Goal: Find specific page/section: Find specific page/section

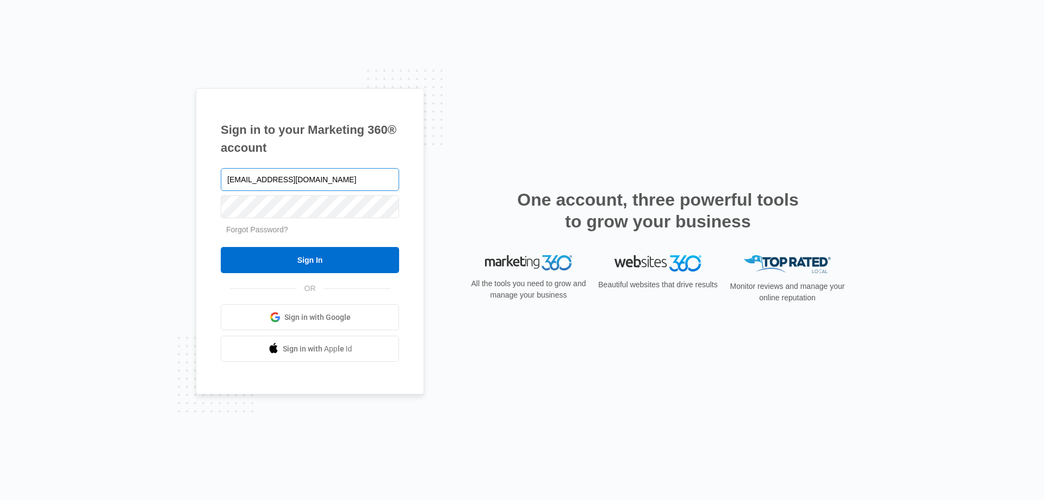
type input "[EMAIL_ADDRESS][DOMAIN_NAME]"
click at [221, 247] on input "Sign In" at bounding box center [310, 260] width 178 height 26
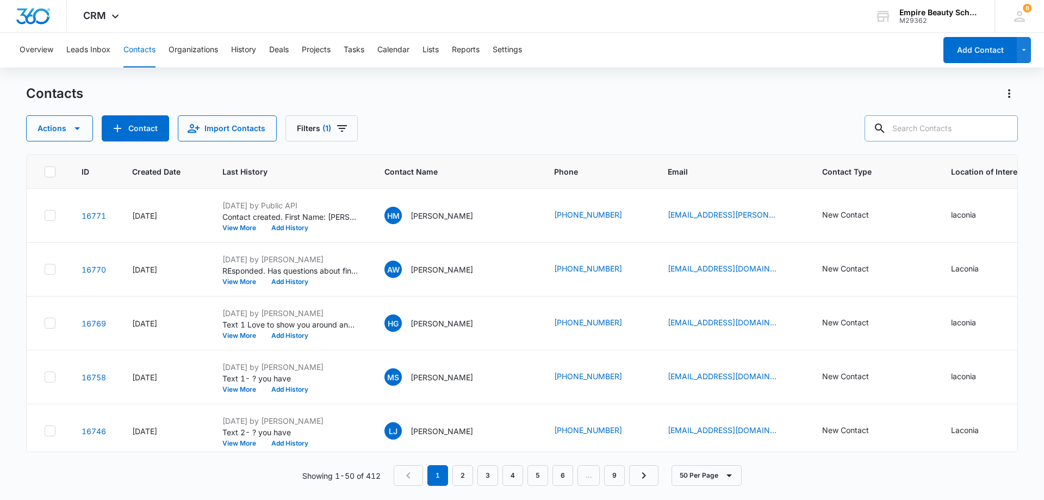
click at [924, 131] on input "text" at bounding box center [940, 128] width 153 height 26
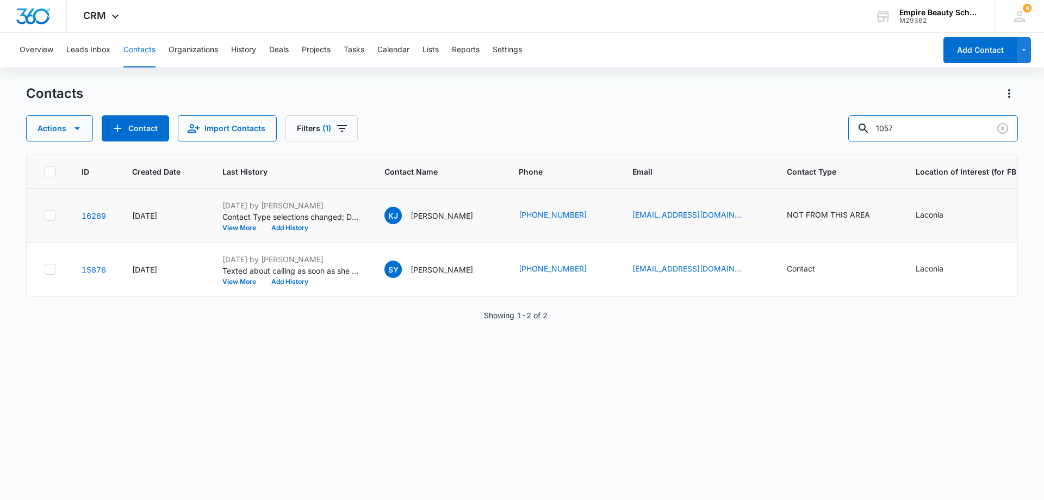
drag, startPoint x: 919, startPoint y: 120, endPoint x: 625, endPoint y: 190, distance: 302.2
click at [625, 190] on div "Contacts Actions Contact Import Contacts Filters (1) 1057 ID Created Date Last …" at bounding box center [522, 292] width 992 height 414
type input "dion"
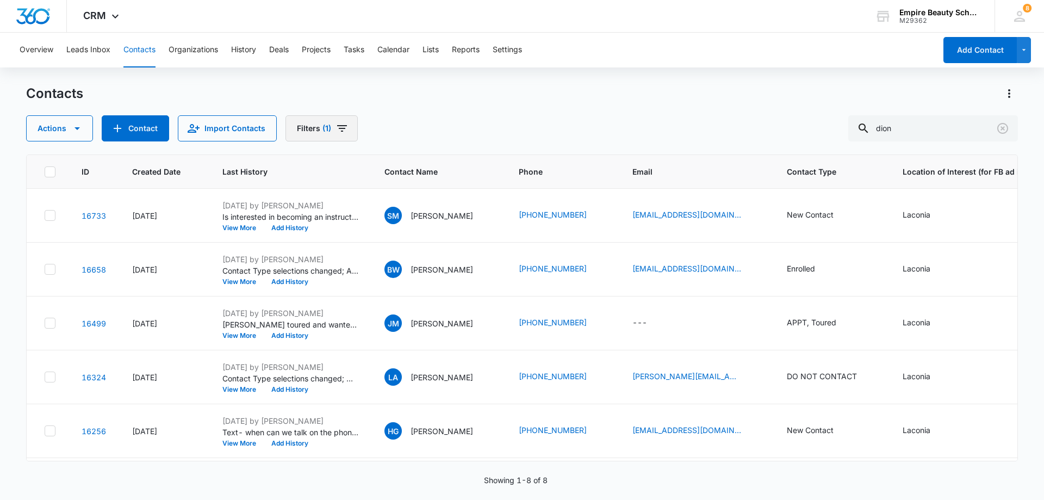
click at [335, 126] on icon "Filters" at bounding box center [341, 128] width 13 height 13
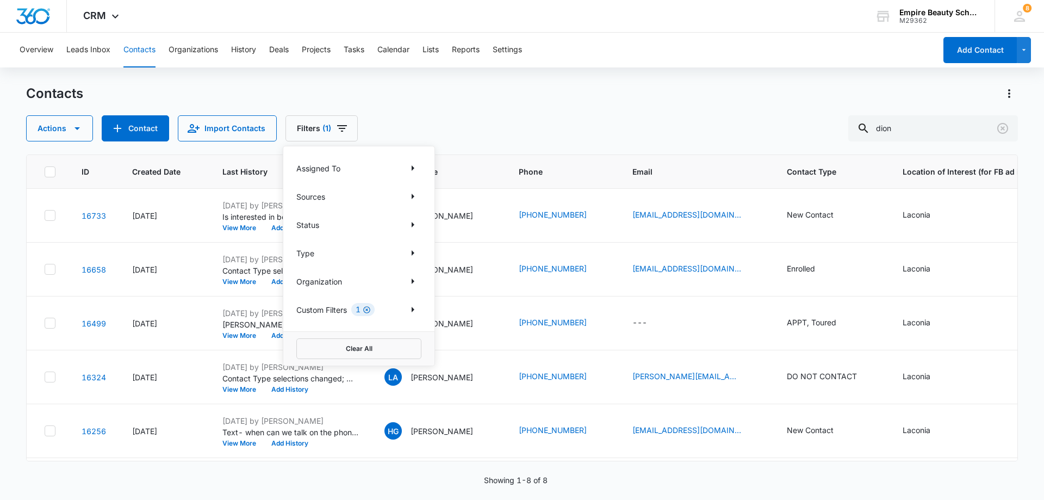
click at [369, 310] on icon "Clear" at bounding box center [367, 310] width 8 height 8
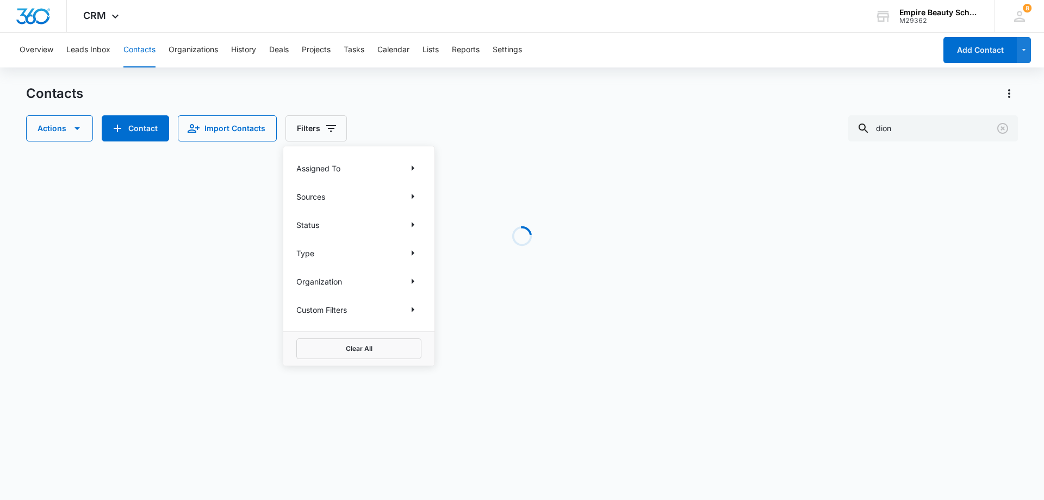
click at [350, 95] on div "Contacts" at bounding box center [522, 93] width 992 height 17
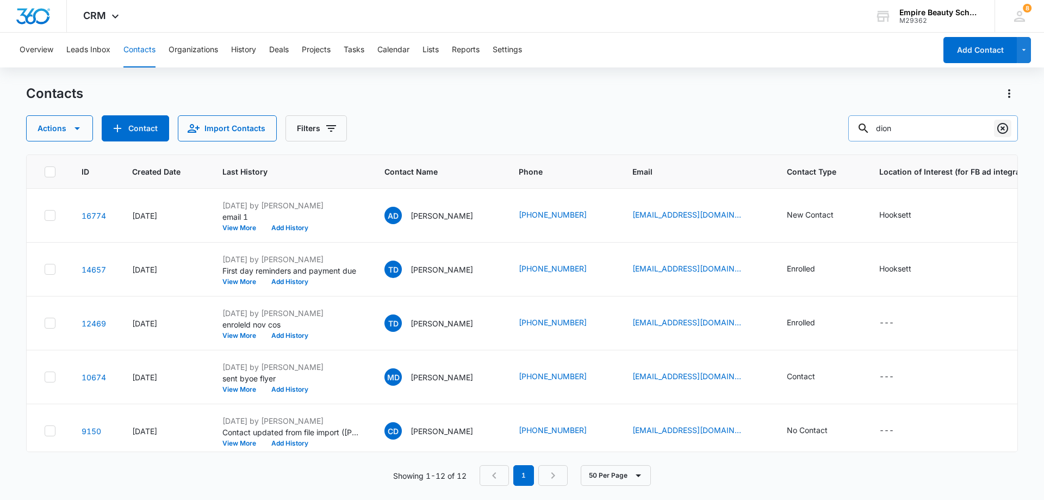
click at [1004, 128] on icon "Clear" at bounding box center [1002, 128] width 13 height 13
